Goal: Find specific page/section: Find specific page/section

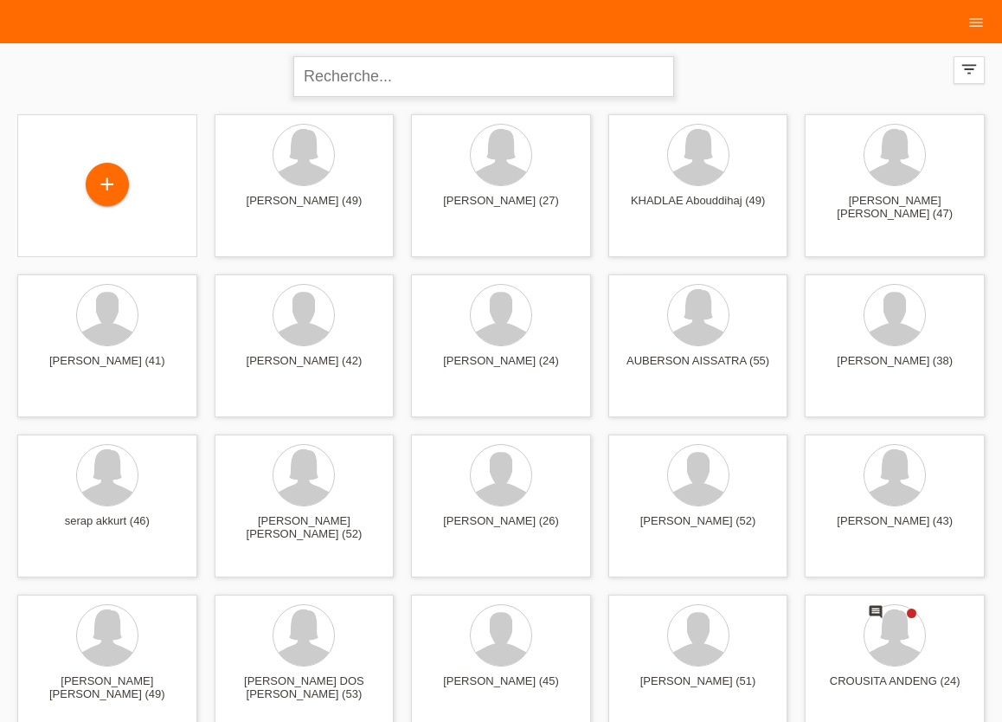
click at [331, 74] on input "text" at bounding box center [483, 76] width 381 height 41
type input "da costa"
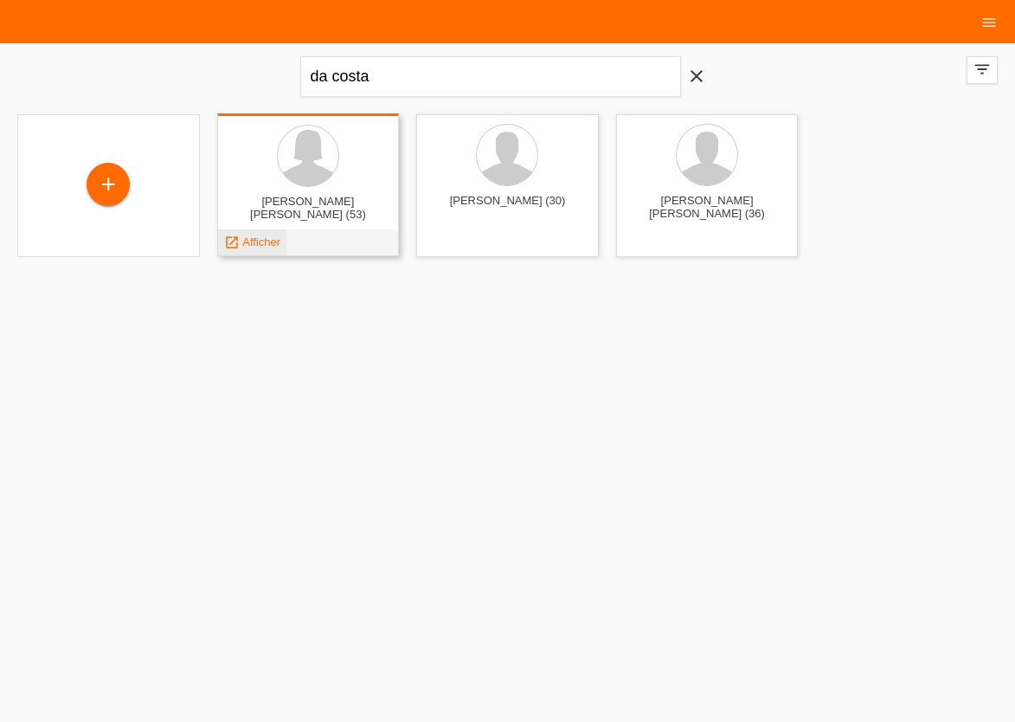
click at [258, 243] on span "Afficher" at bounding box center [261, 241] width 38 height 13
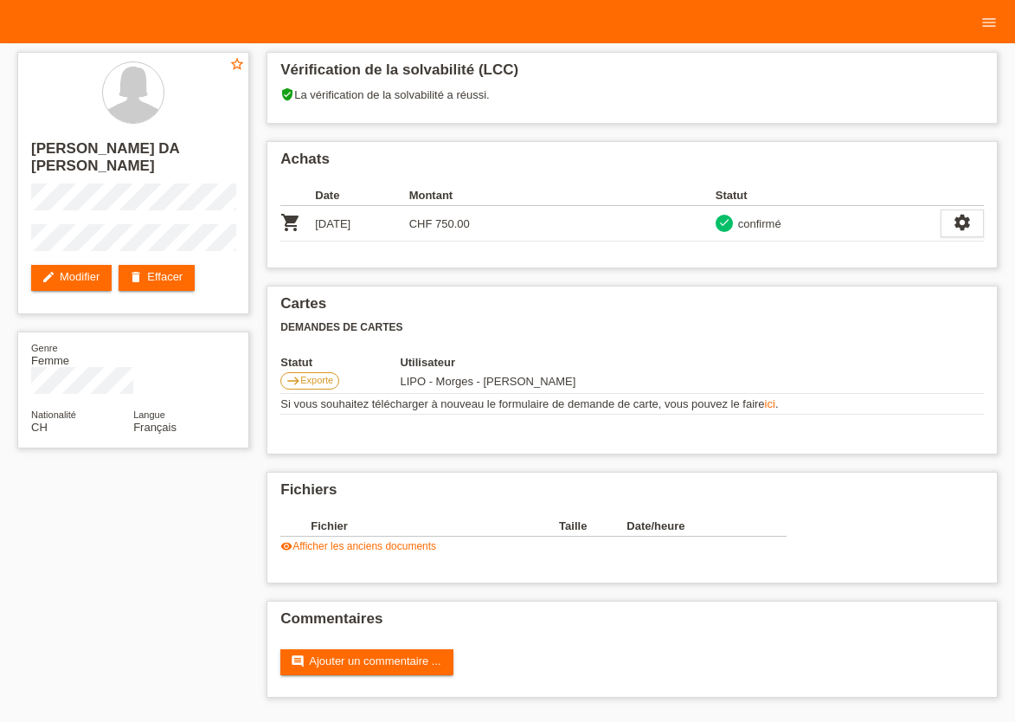
click at [154, 595] on div "star_border ISABELLE DA COSTA FERREIRA edit Modifier delete Effacer Genre Femme…" at bounding box center [508, 379] width 998 height 672
click at [330, 548] on link "visibility Afficher les anciens documents" at bounding box center [358, 546] width 156 height 12
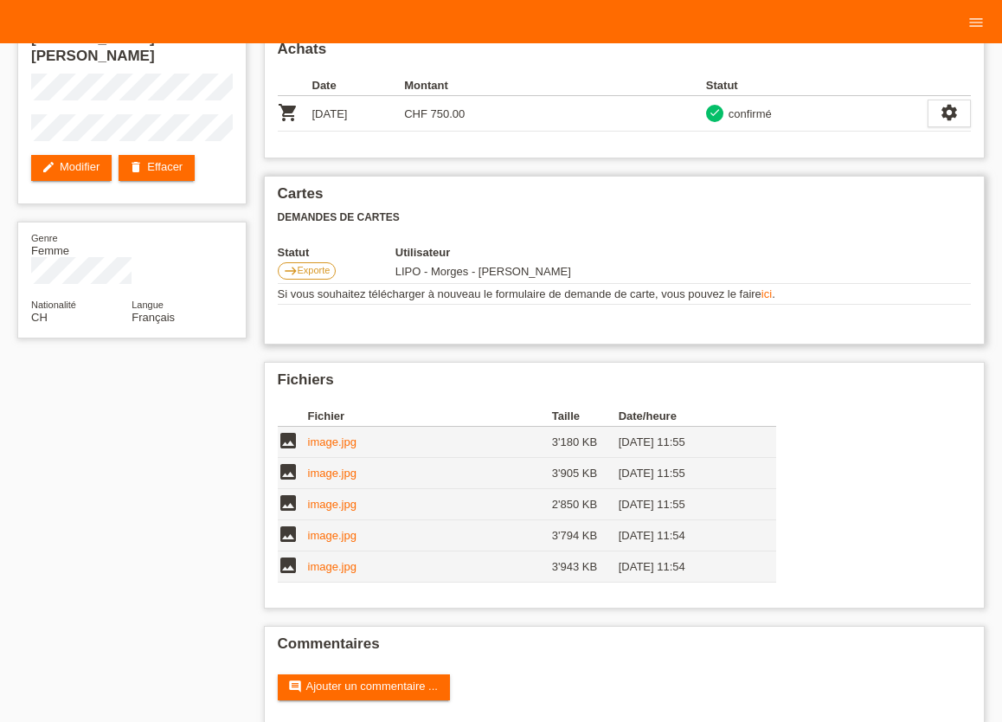
scroll to position [132, 0]
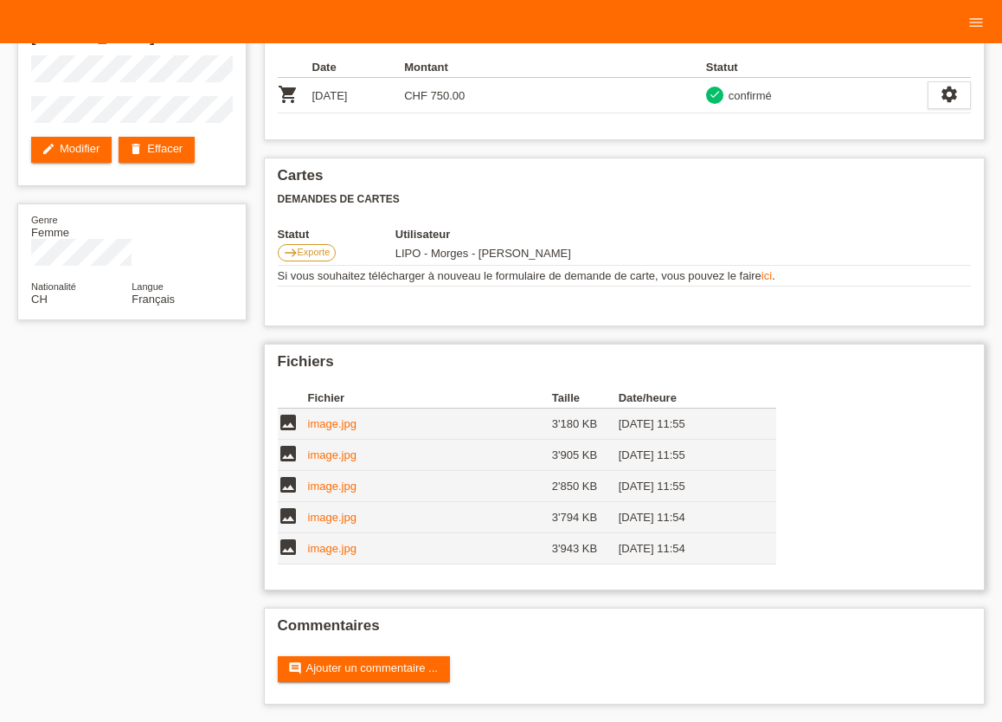
click at [329, 549] on link "image.jpg" at bounding box center [332, 548] width 48 height 13
click at [329, 514] on link "image.jpg" at bounding box center [332, 517] width 48 height 13
click at [332, 481] on link "image.jpg" at bounding box center [332, 485] width 48 height 13
click at [320, 427] on link "image.jpg" at bounding box center [332, 423] width 48 height 13
click at [329, 424] on link "image.jpg" at bounding box center [332, 423] width 48 height 13
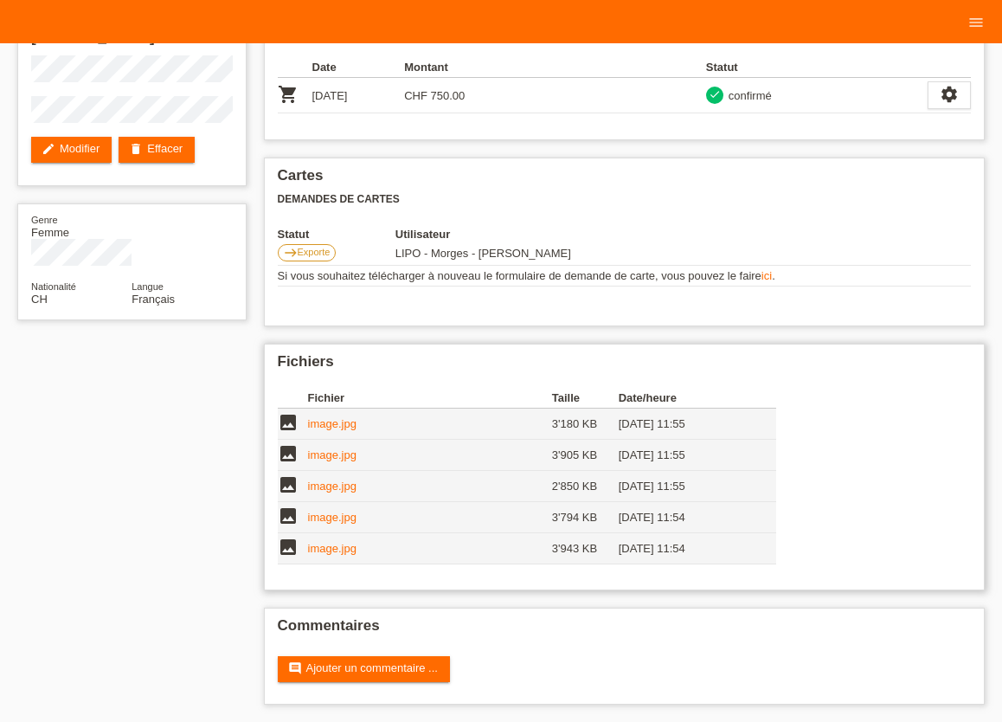
click at [337, 454] on link "image.jpg" at bounding box center [332, 454] width 48 height 13
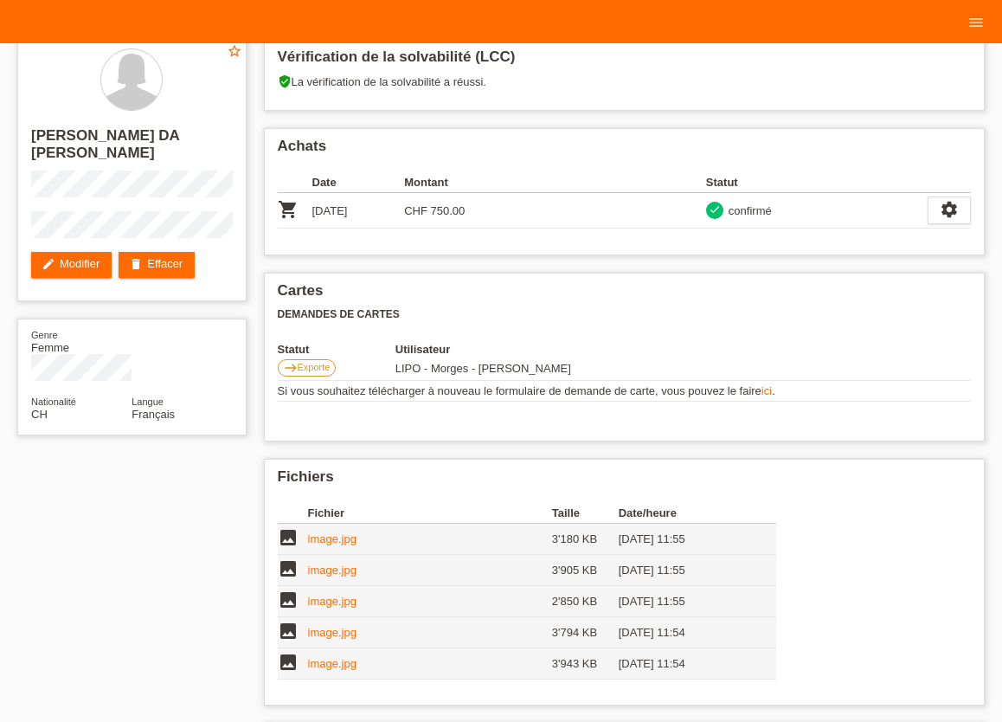
scroll to position [0, 0]
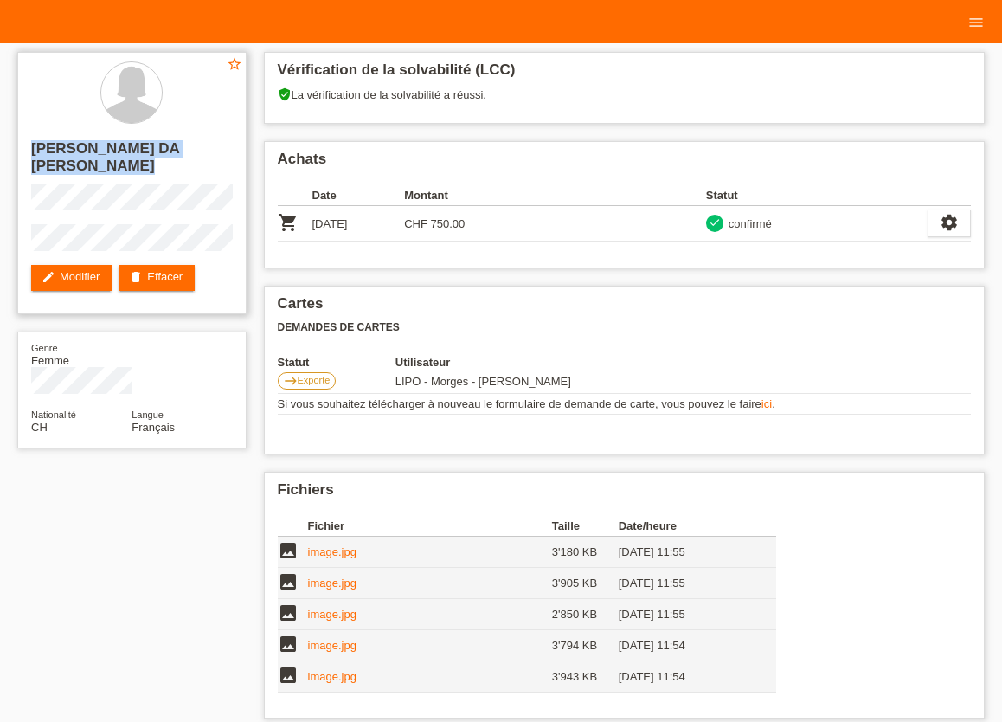
drag, startPoint x: 31, startPoint y: 148, endPoint x: 215, endPoint y: 254, distance: 211.7
click at [215, 254] on div "star_border ISABELLE DA COSTA FERREIRA edit Modifier delete Effacer" at bounding box center [131, 183] width 229 height 262
copy div "ISABELLE DA COSTA FERREIRA"
